Goal: Task Accomplishment & Management: Use online tool/utility

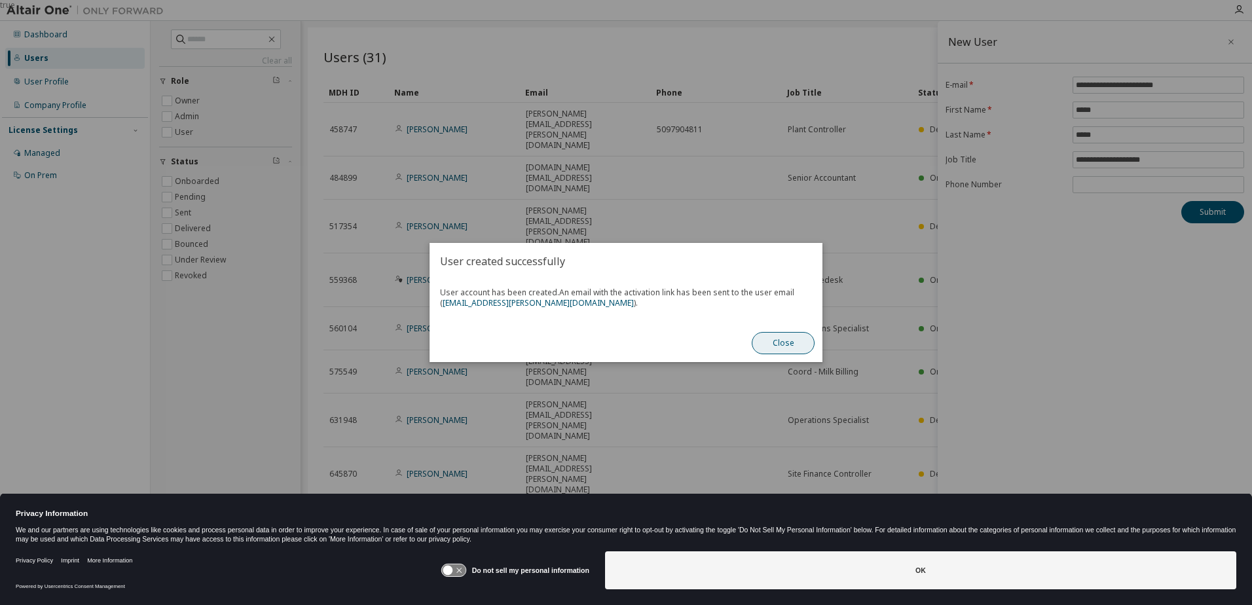
click at [775, 333] on button "Close" at bounding box center [783, 343] width 63 height 22
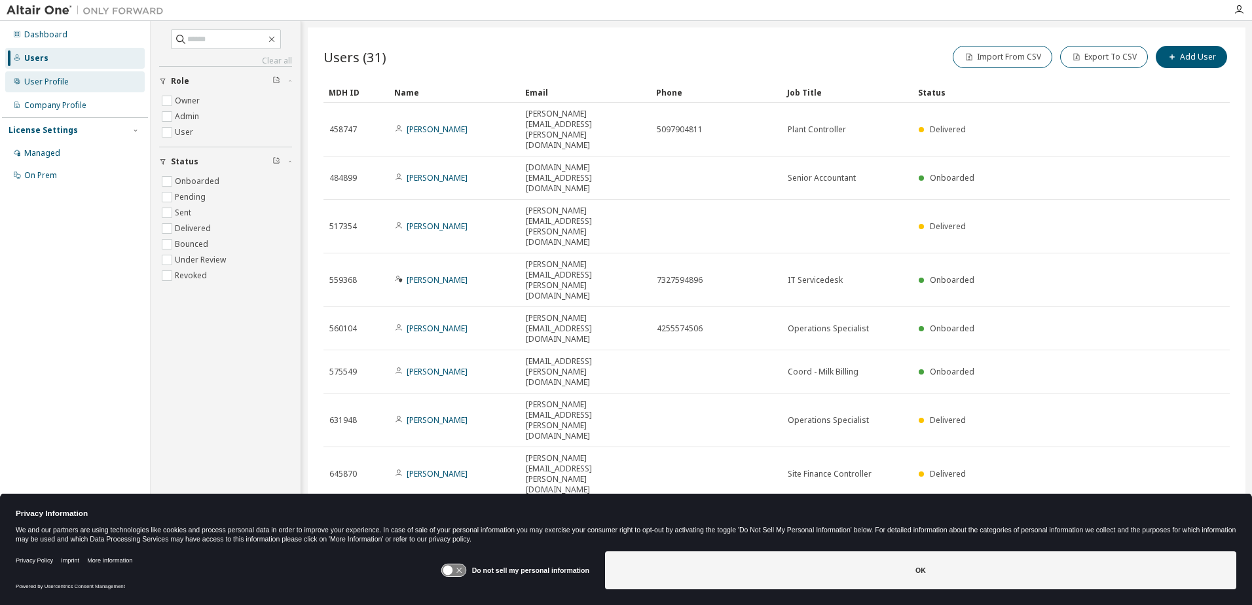
click at [58, 84] on div "User Profile" at bounding box center [46, 82] width 45 height 10
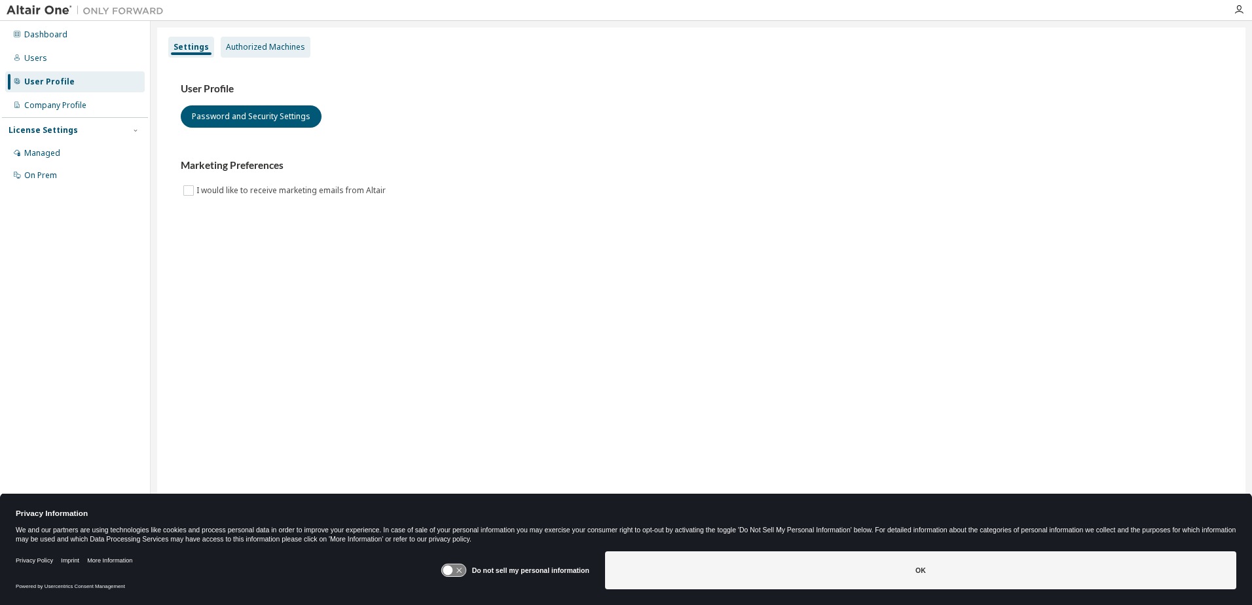
click at [254, 51] on div "Authorized Machines" at bounding box center [265, 47] width 79 height 10
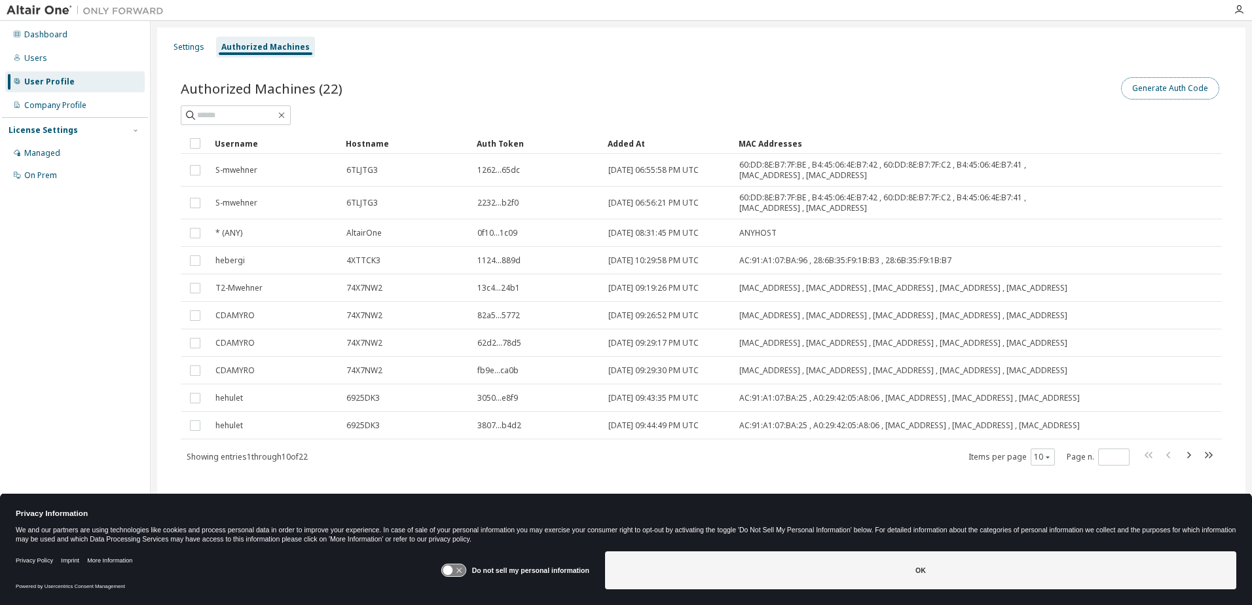
click at [1170, 86] on button "Generate Auth Code" at bounding box center [1170, 88] width 98 height 22
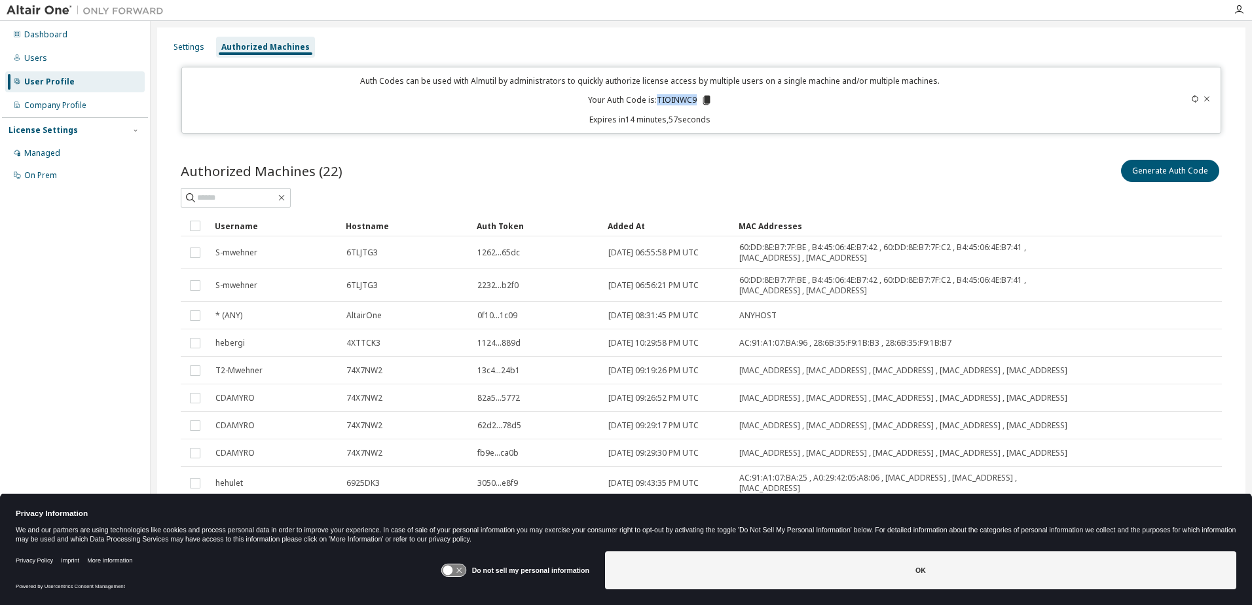
drag, startPoint x: 694, startPoint y: 98, endPoint x: 657, endPoint y: 105, distance: 38.0
click at [657, 105] on p "Your Auth Code is: TIOINWC9" at bounding box center [650, 100] width 124 height 12
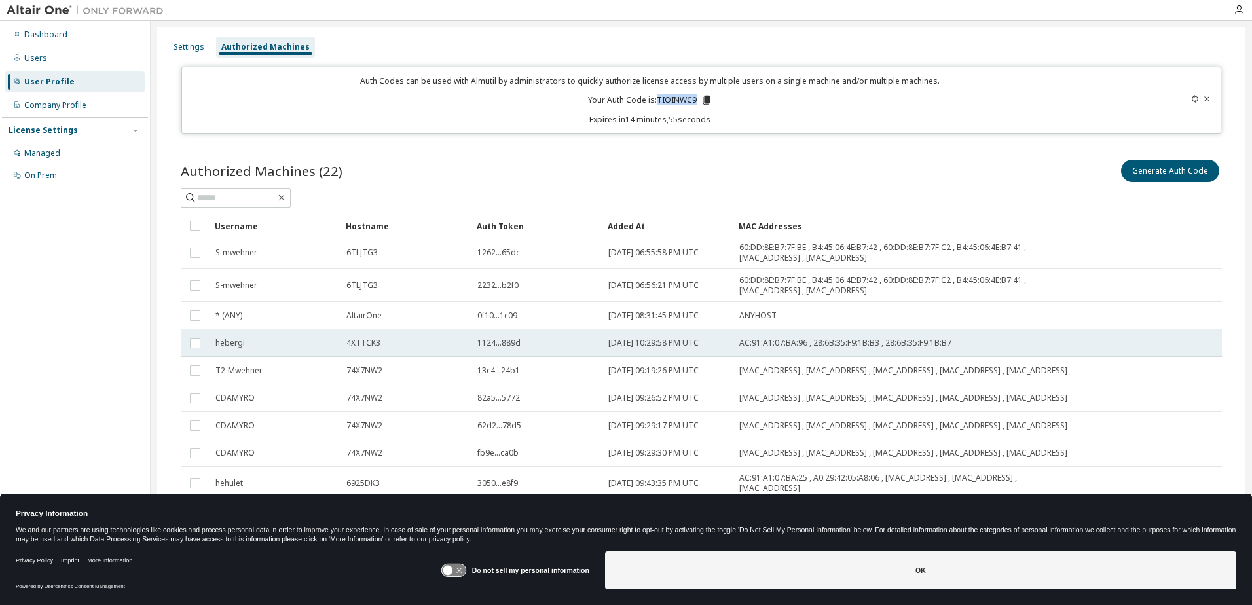
copy p "TIOINWC9"
